Goal: Task Accomplishment & Management: Manage account settings

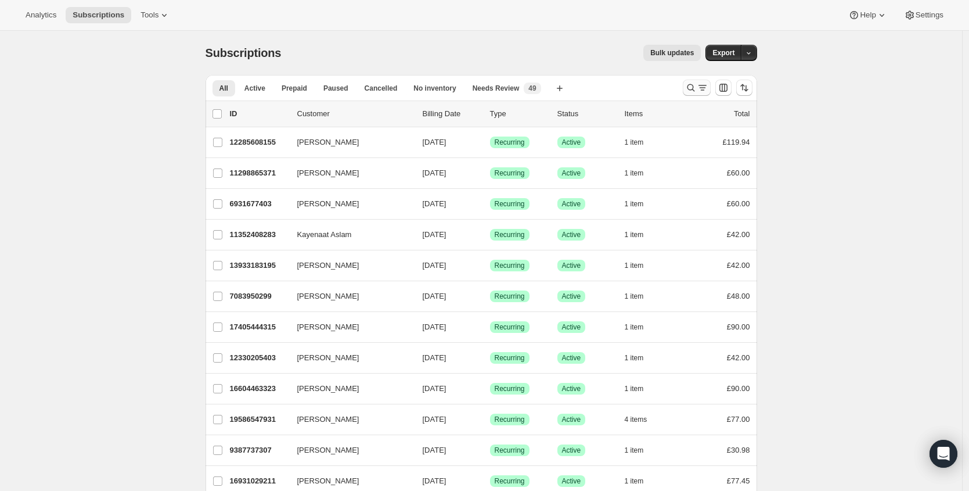
click at [695, 90] on icon "Search and filter results" at bounding box center [691, 88] width 12 height 12
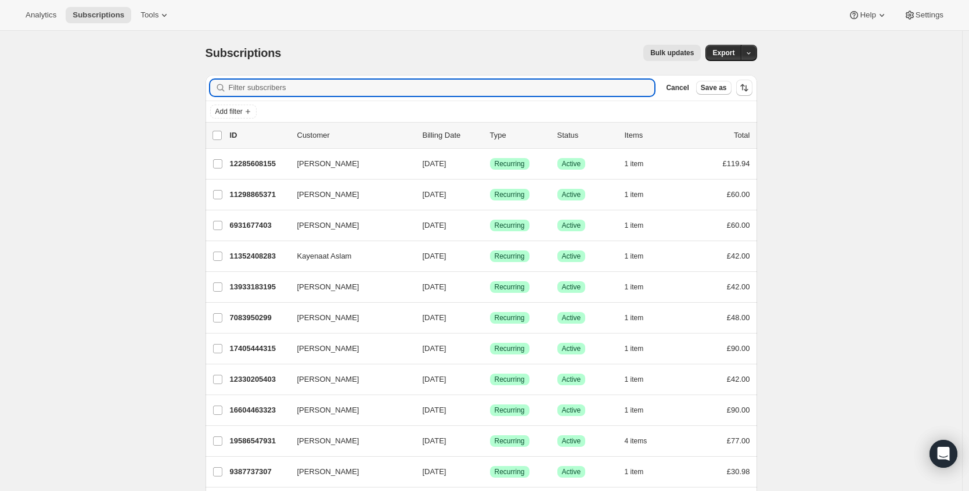
paste input "[PERSON_NAME][EMAIL_ADDRESS][DOMAIN_NAME]"
type input "[PERSON_NAME][EMAIL_ADDRESS][DOMAIN_NAME]"
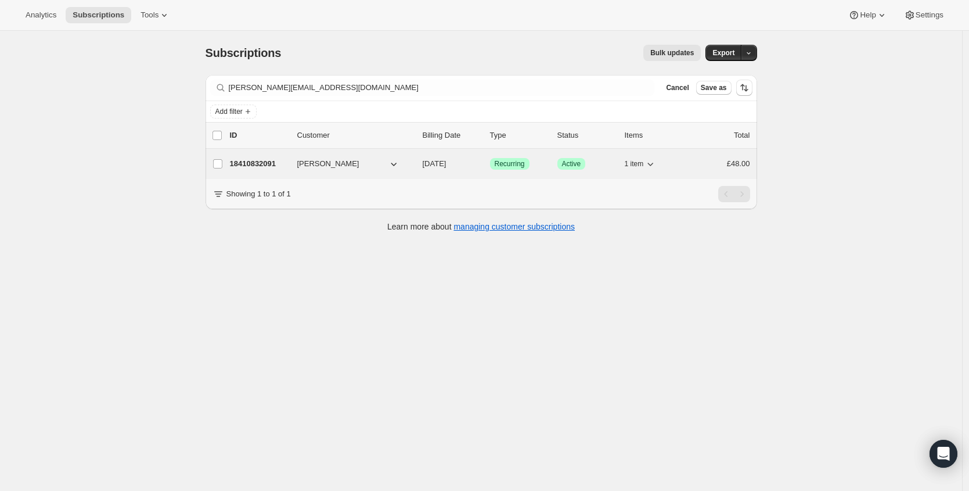
click at [270, 165] on p "18410832091" at bounding box center [259, 164] width 58 height 12
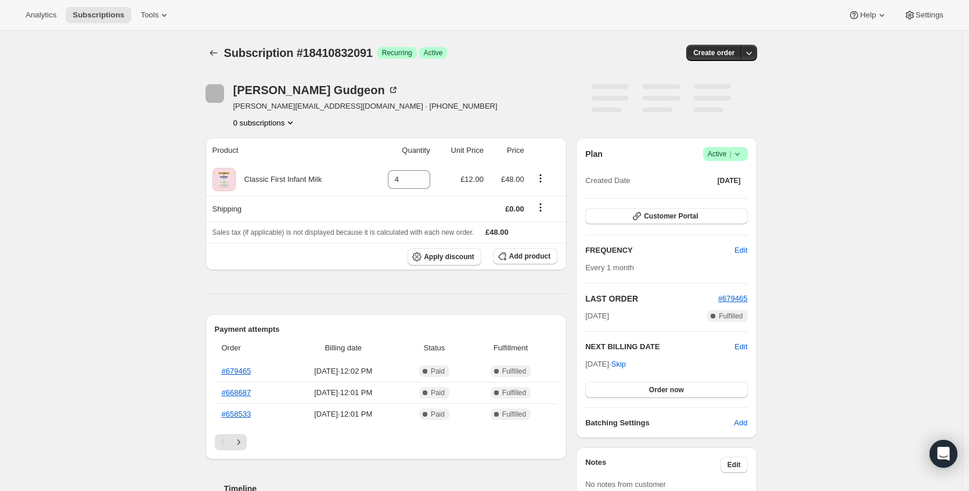
click at [731, 152] on span "|" at bounding box center [730, 153] width 2 height 9
click at [715, 197] on span "Cancel subscription" at bounding box center [725, 196] width 66 height 9
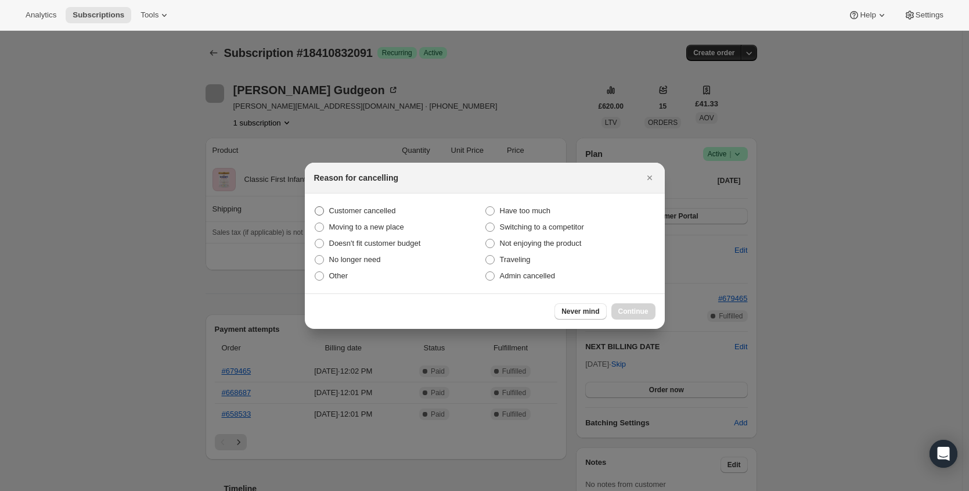
drag, startPoint x: 338, startPoint y: 211, endPoint x: 599, endPoint y: 277, distance: 269.3
click at [338, 211] on span "Customer cancelled" at bounding box center [362, 210] width 67 height 9
click at [315, 207] on input "Customer cancelled" at bounding box center [315, 206] width 1 height 1
radio input "true"
click at [653, 313] on button "Continue" at bounding box center [633, 311] width 44 height 16
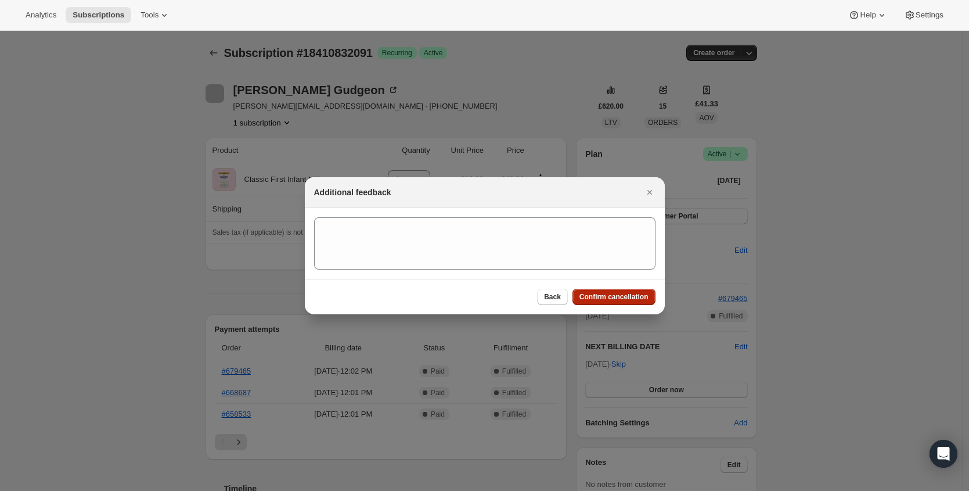
click at [627, 302] on button "Confirm cancellation" at bounding box center [613, 297] width 83 height 16
